Goal: Connect with others: Connect with others

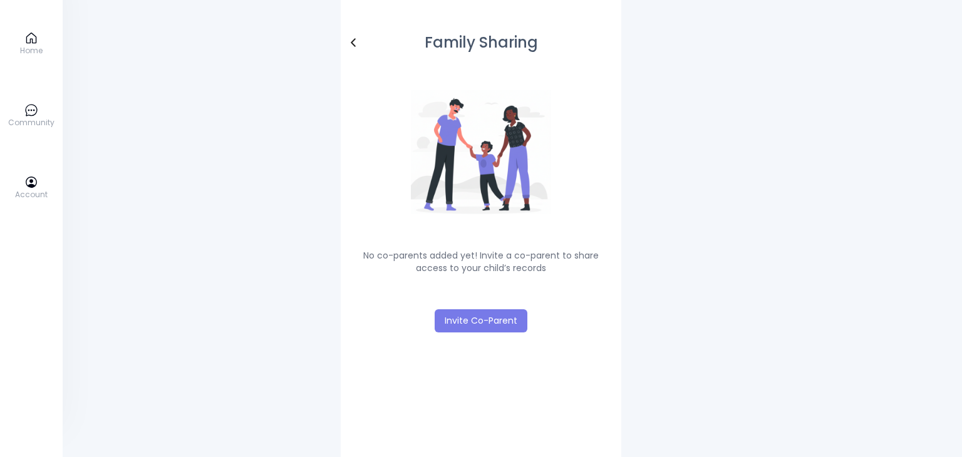
drag, startPoint x: 178, startPoint y: 54, endPoint x: 154, endPoint y: 43, distance: 26.3
click at [179, 53] on div "Home Community Account Family Sharing No co-parents added yet! Invite a co-pare…" at bounding box center [481, 228] width 962 height 457
click at [31, 39] on icon at bounding box center [31, 38] width 14 height 14
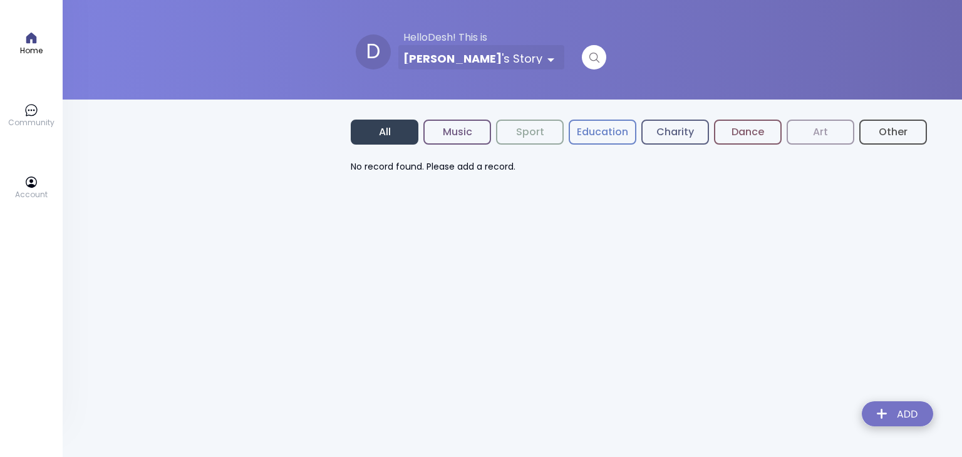
click at [33, 187] on icon at bounding box center [31, 182] width 11 height 11
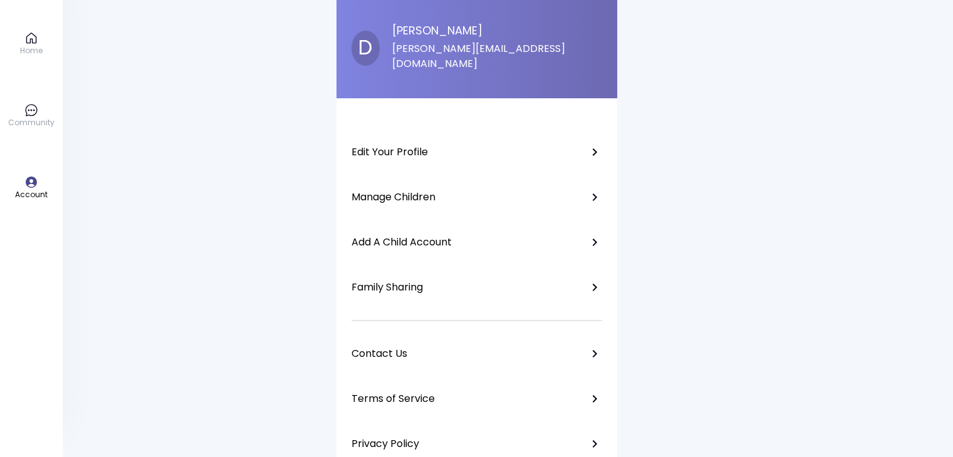
click at [392, 281] on p "Family Sharing" at bounding box center [386, 287] width 71 height 13
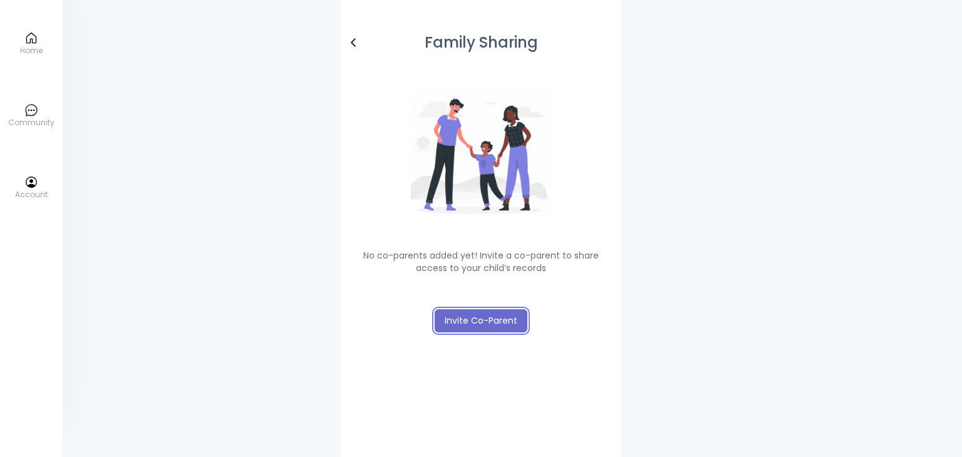
click at [481, 318] on button "Invite Co-Parent" at bounding box center [481, 320] width 93 height 23
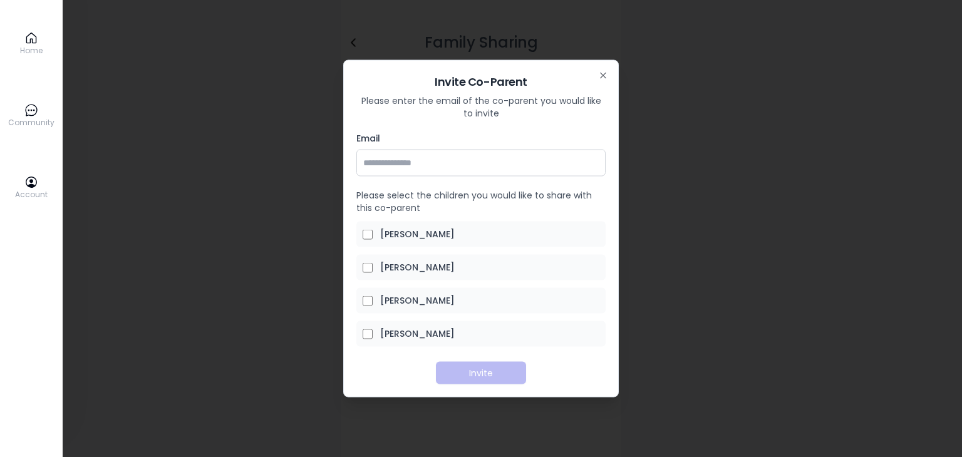
click at [415, 157] on input "Email" at bounding box center [480, 163] width 249 height 27
click at [448, 162] on input "Email" at bounding box center [480, 163] width 249 height 27
type input "**********"
click at [465, 371] on button "Invite" at bounding box center [481, 373] width 90 height 23
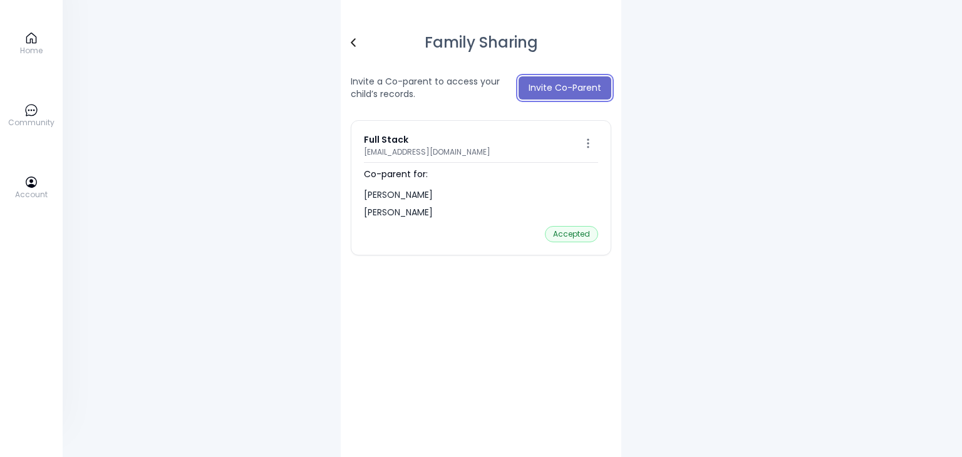
click at [579, 89] on button "Invite Co-Parent" at bounding box center [565, 87] width 93 height 23
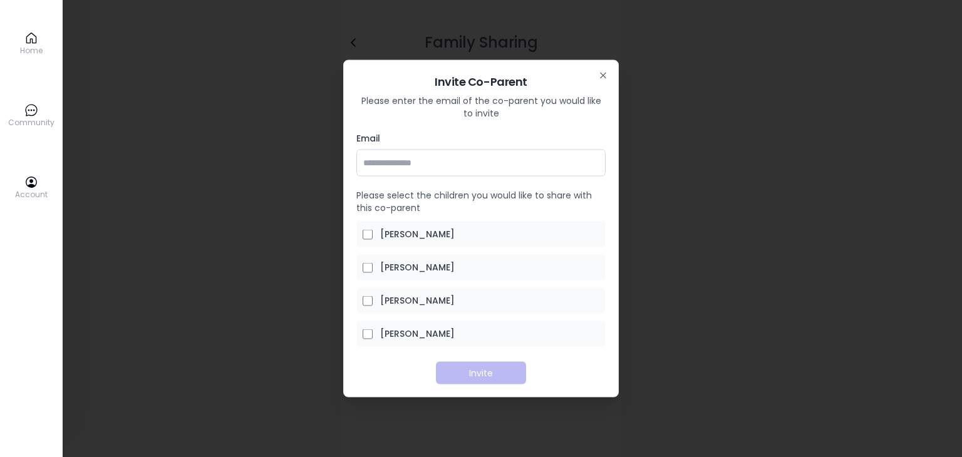
click at [448, 160] on input "Email" at bounding box center [480, 163] width 249 height 27
click at [384, 158] on input "Email" at bounding box center [480, 163] width 249 height 27
type input "**********"
click at [475, 373] on button "Invite" at bounding box center [481, 373] width 90 height 23
